Goal: Task Accomplishment & Management: Use online tool/utility

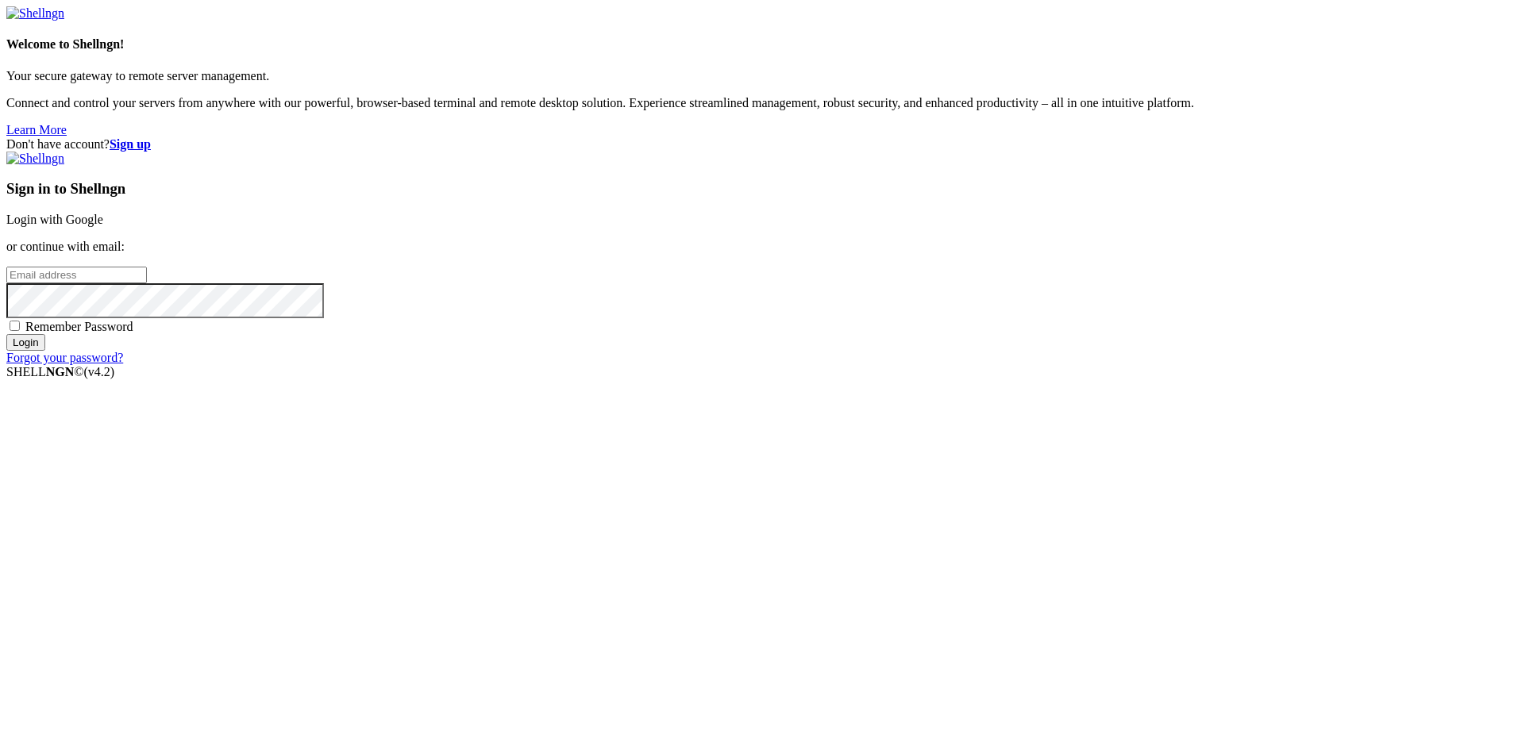
click at [103, 226] on link "Login with Google" at bounding box center [54, 219] width 97 height 13
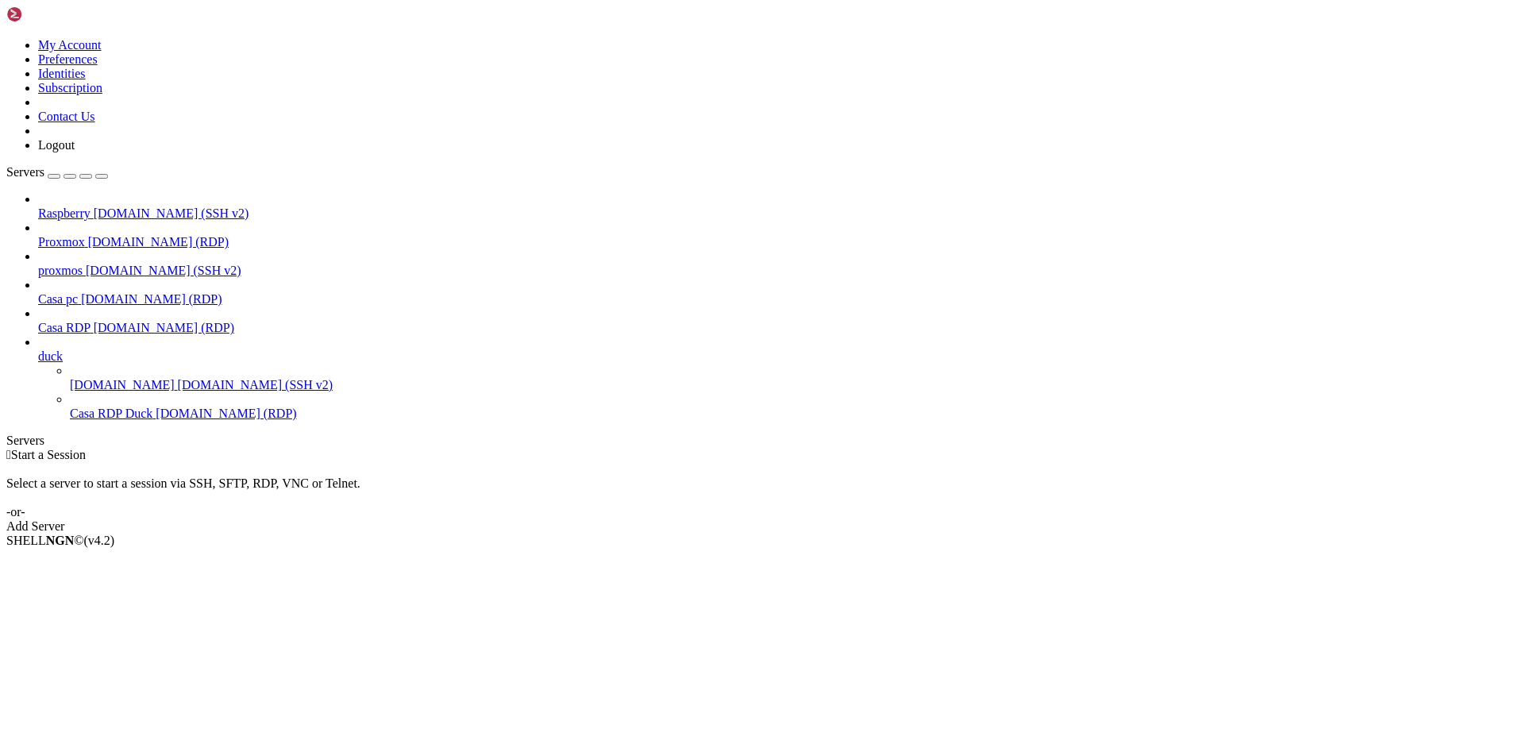
click at [94, 321] on span "[DOMAIN_NAME] (RDP)" at bounding box center [164, 327] width 141 height 13
